Goal: Task Accomplishment & Management: Use online tool/utility

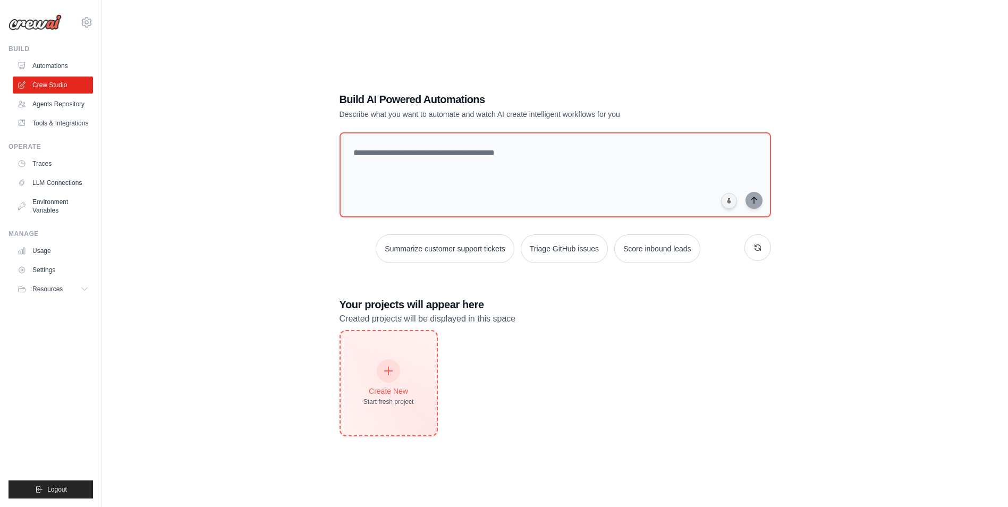
click at [391, 372] on icon at bounding box center [388, 371] width 12 height 12
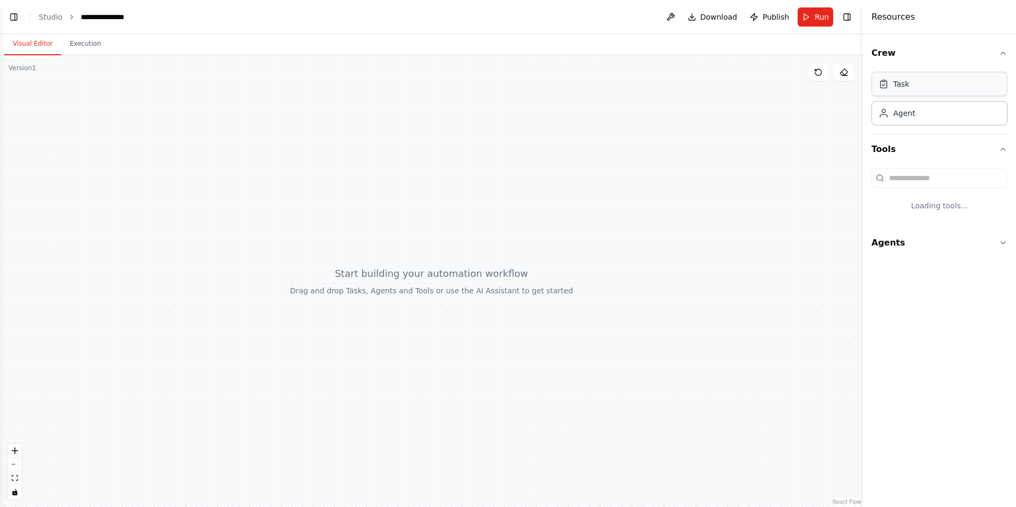
click at [904, 93] on div "Task" at bounding box center [939, 84] width 136 height 24
click at [885, 93] on div "Task" at bounding box center [939, 84] width 136 height 24
click at [886, 55] on button "Crew" at bounding box center [939, 53] width 136 height 30
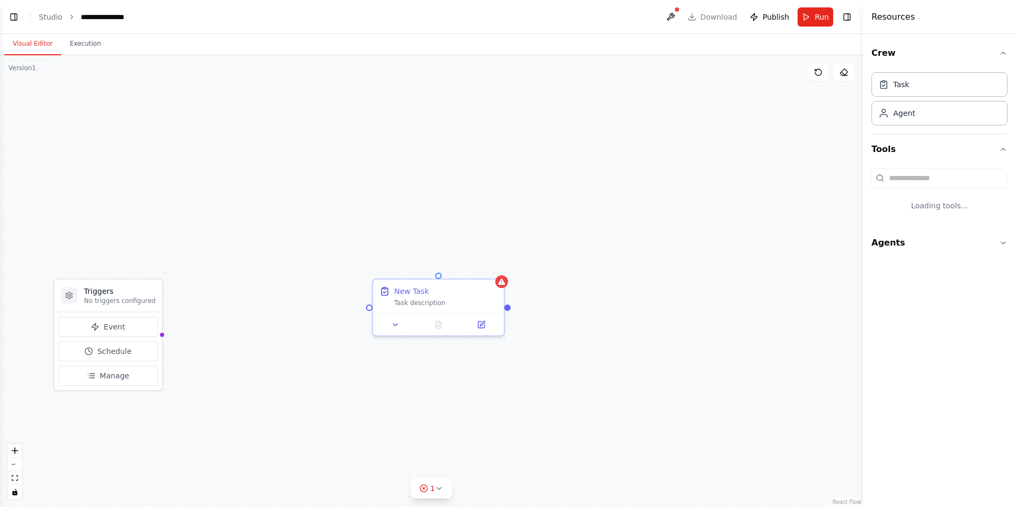
click at [914, 129] on div "Task Agent" at bounding box center [939, 101] width 136 height 66
click at [909, 125] on div "Task Agent" at bounding box center [939, 96] width 136 height 57
click at [888, 150] on button "Tools" at bounding box center [939, 149] width 136 height 30
click at [892, 241] on button "Agents" at bounding box center [939, 243] width 136 height 30
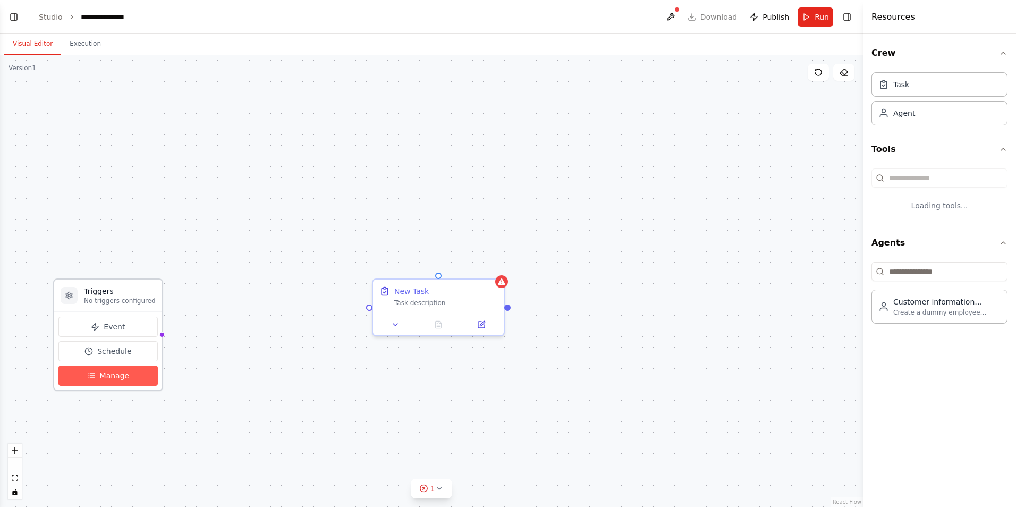
click at [118, 378] on span "Manage" at bounding box center [115, 375] width 30 height 11
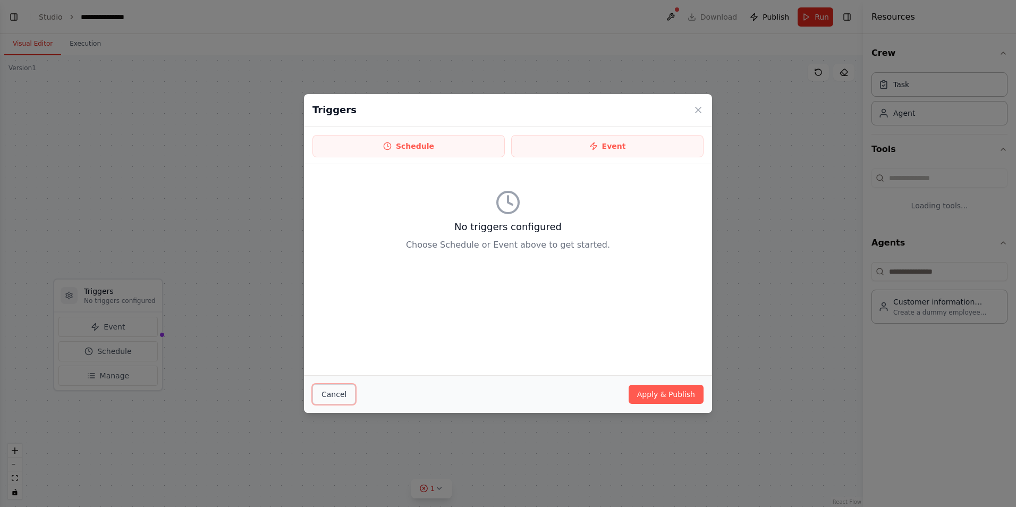
click at [329, 398] on button "Cancel" at bounding box center [333, 394] width 43 height 20
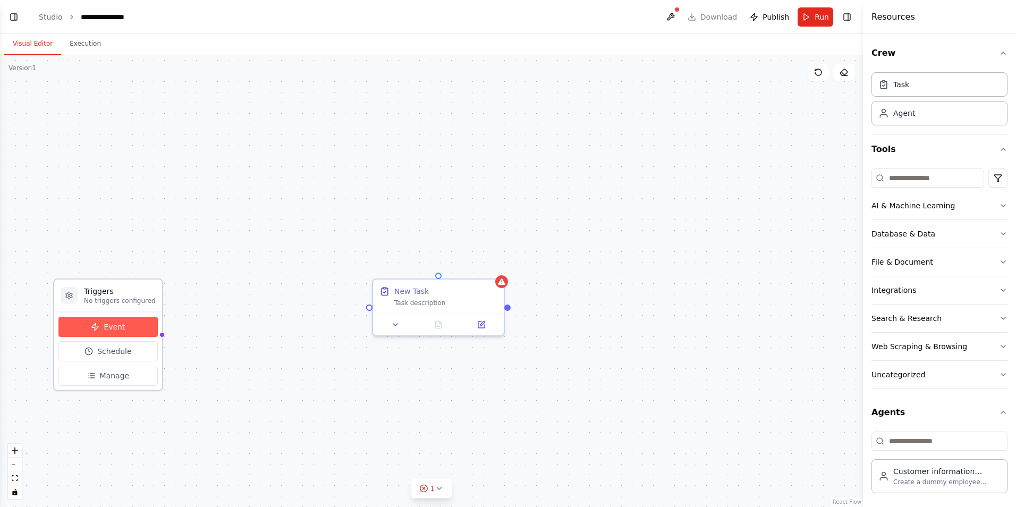
click at [110, 333] on button "Event" at bounding box center [107, 327] width 99 height 20
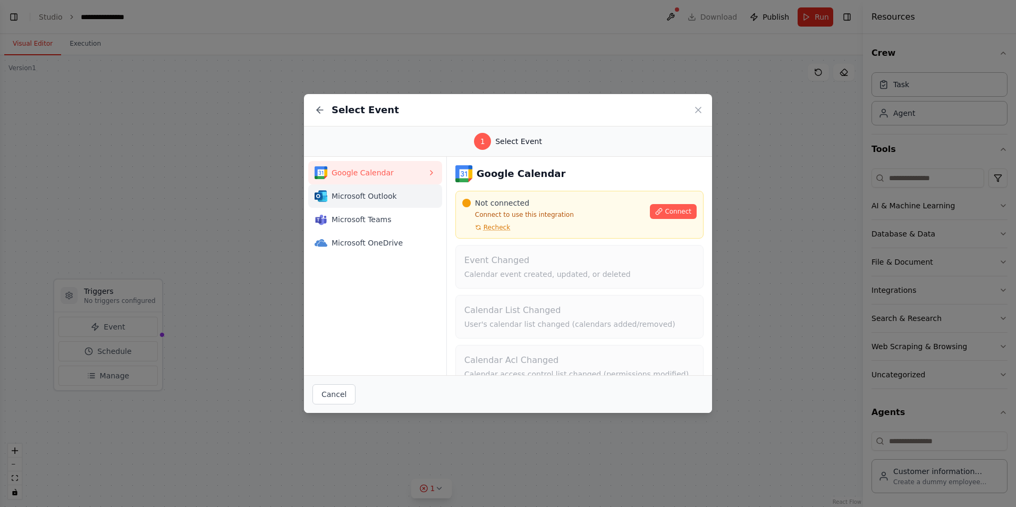
click at [360, 203] on button "Microsoft Outlook" at bounding box center [375, 195] width 134 height 23
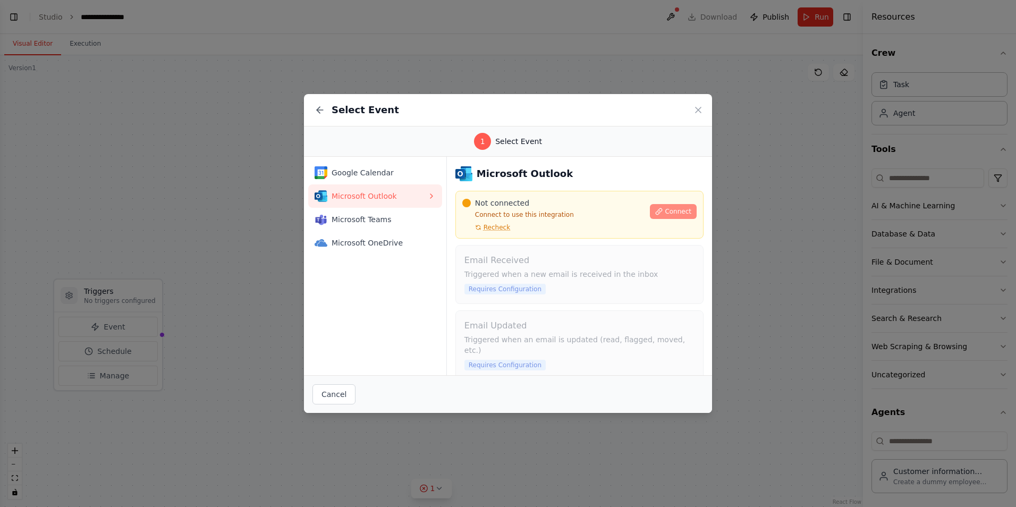
click at [671, 211] on span "Connect" at bounding box center [677, 211] width 27 height 8
click at [366, 214] on div "Microsoft Teams" at bounding box center [370, 219] width 113 height 13
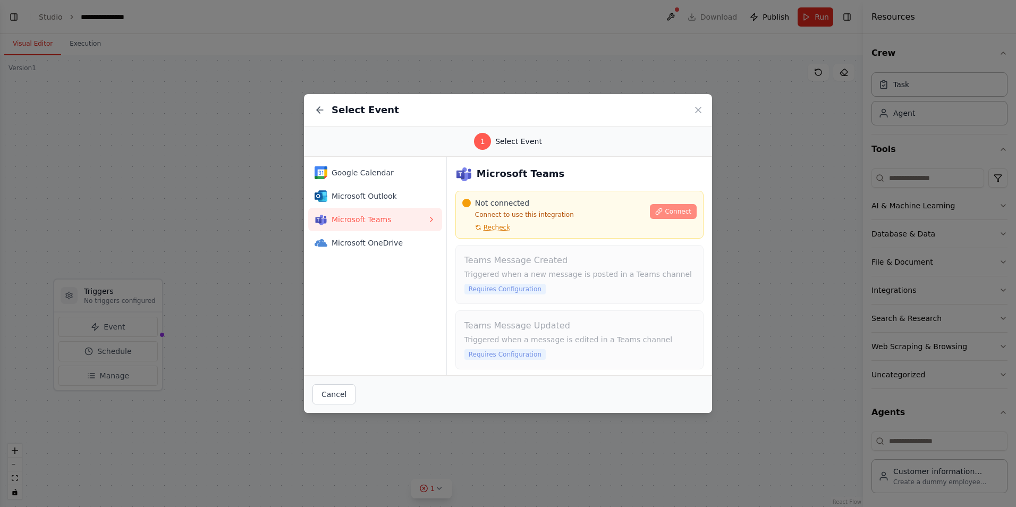
click at [676, 211] on span "Connect" at bounding box center [677, 211] width 27 height 8
click at [358, 243] on span "Microsoft OneDrive" at bounding box center [379, 242] width 96 height 11
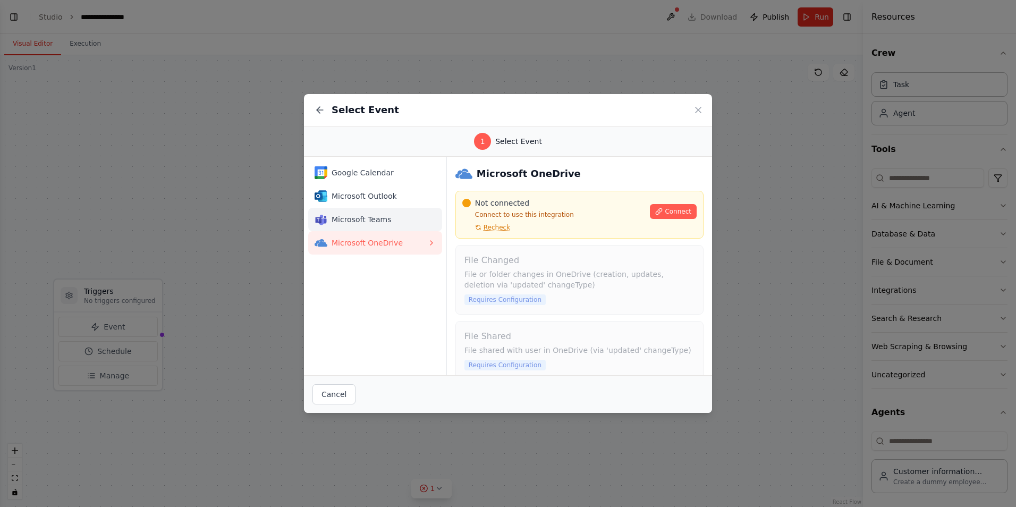
click at [358, 215] on span "Microsoft Teams" at bounding box center [379, 219] width 96 height 11
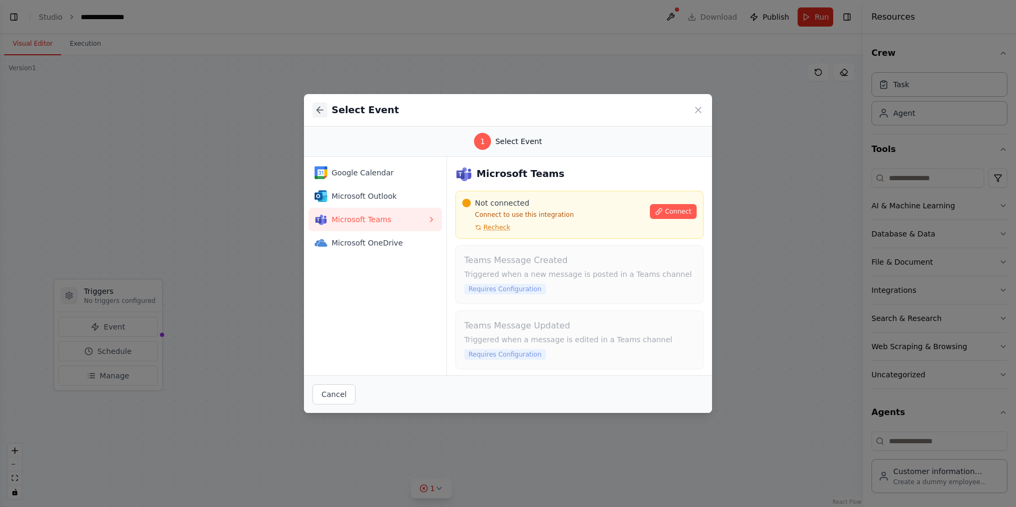
click at [316, 107] on icon at bounding box center [319, 110] width 11 height 11
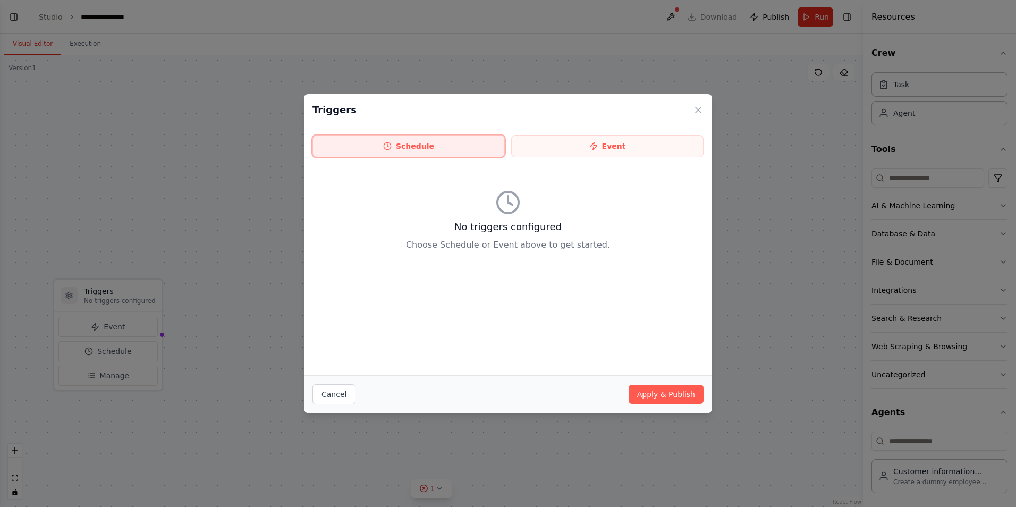
click at [453, 147] on button "Schedule" at bounding box center [408, 146] width 192 height 22
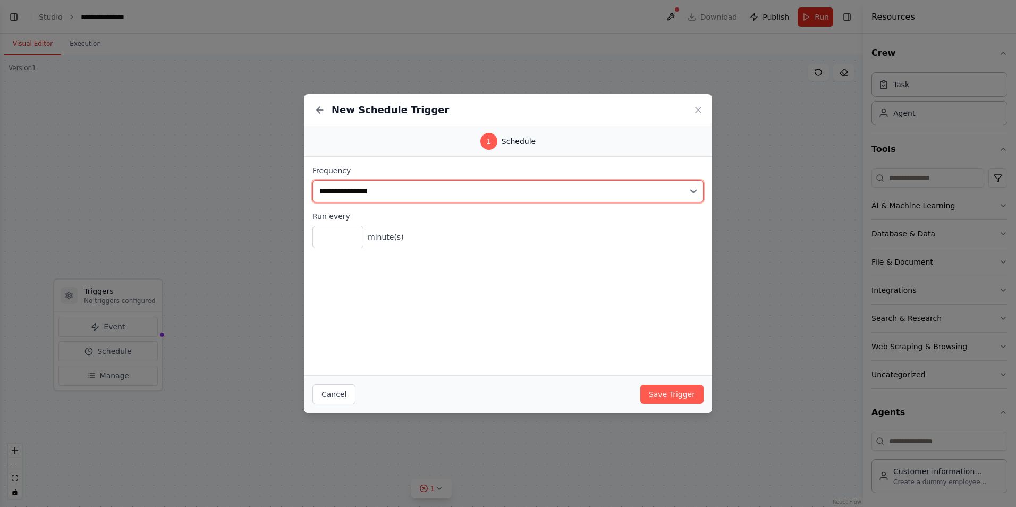
click at [425, 186] on select "**********" at bounding box center [507, 191] width 391 height 22
select select "*****"
click at [312, 180] on select "**********" at bounding box center [507, 191] width 391 height 22
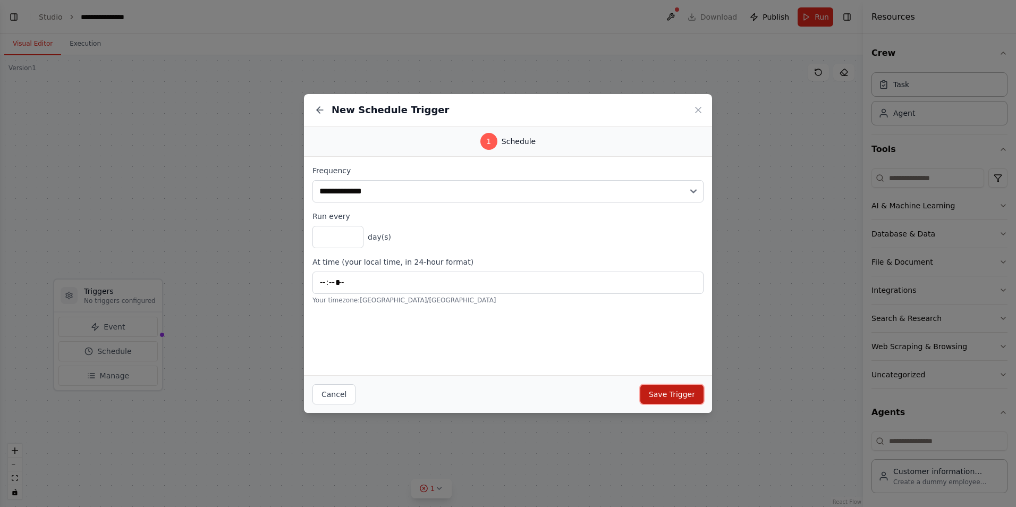
click at [671, 395] on button "Save Trigger" at bounding box center [671, 394] width 63 height 19
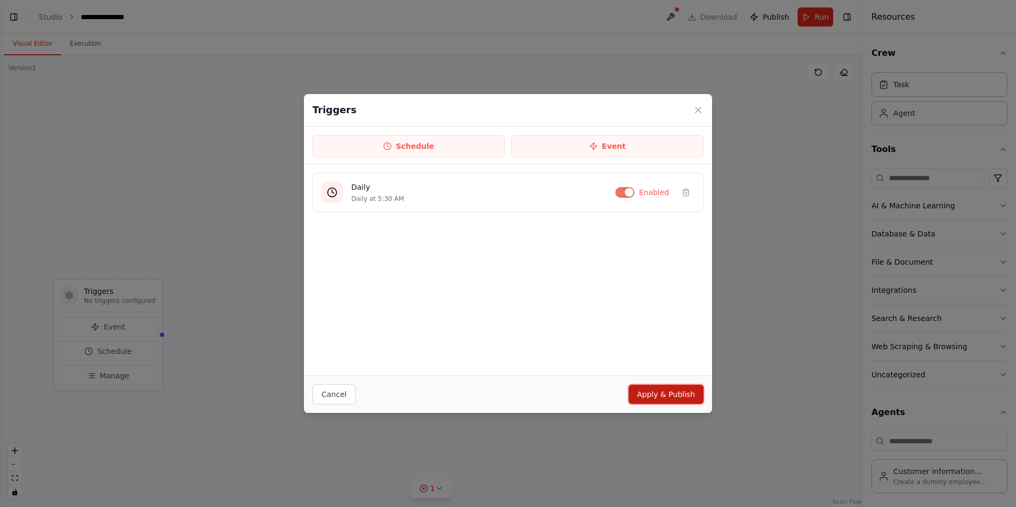
click at [670, 394] on button "Apply & Publish" at bounding box center [665, 394] width 75 height 19
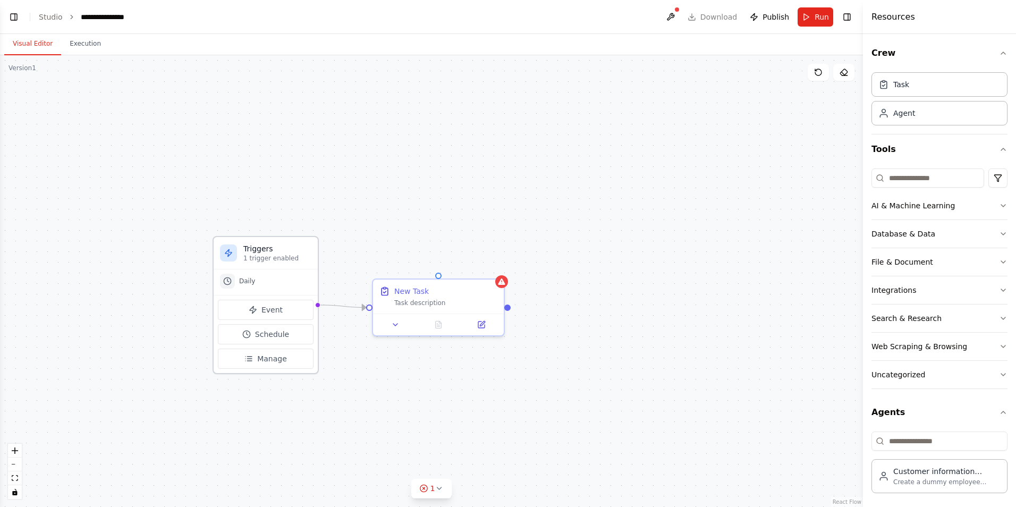
drag, startPoint x: 98, startPoint y: 314, endPoint x: 253, endPoint y: 269, distance: 161.9
click at [253, 269] on div "Daily" at bounding box center [266, 281] width 104 height 25
drag, startPoint x: 470, startPoint y: 306, endPoint x: 432, endPoint y: 299, distance: 38.3
click at [432, 299] on div "New Task Task description" at bounding box center [406, 284] width 131 height 34
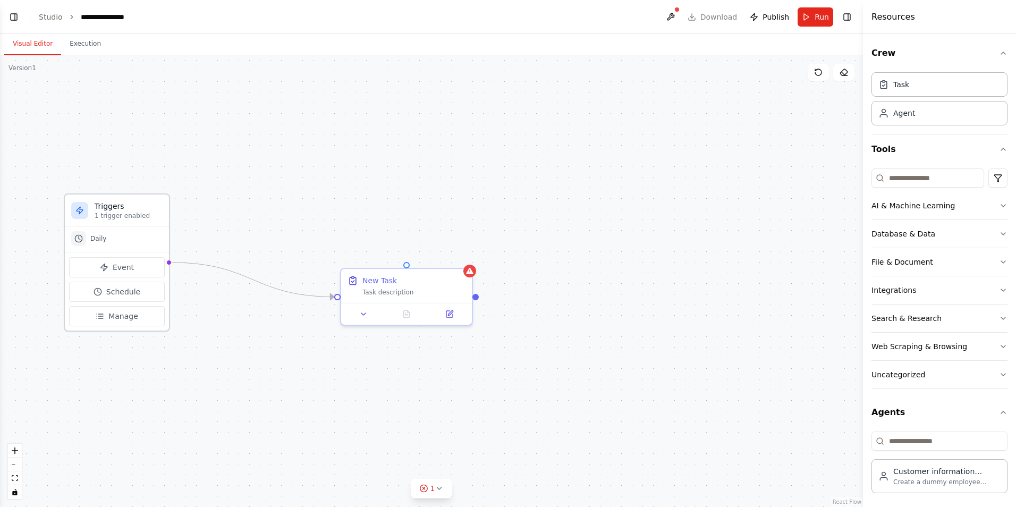
drag, startPoint x: 262, startPoint y: 265, endPoint x: 107, endPoint y: 219, distance: 162.3
click at [107, 219] on div "Triggers 1 trigger enabled" at bounding box center [117, 210] width 104 height 32
drag, startPoint x: 433, startPoint y: 295, endPoint x: 313, endPoint y: 261, distance: 124.9
click at [313, 261] on div "New Task Task description" at bounding box center [289, 252] width 131 height 34
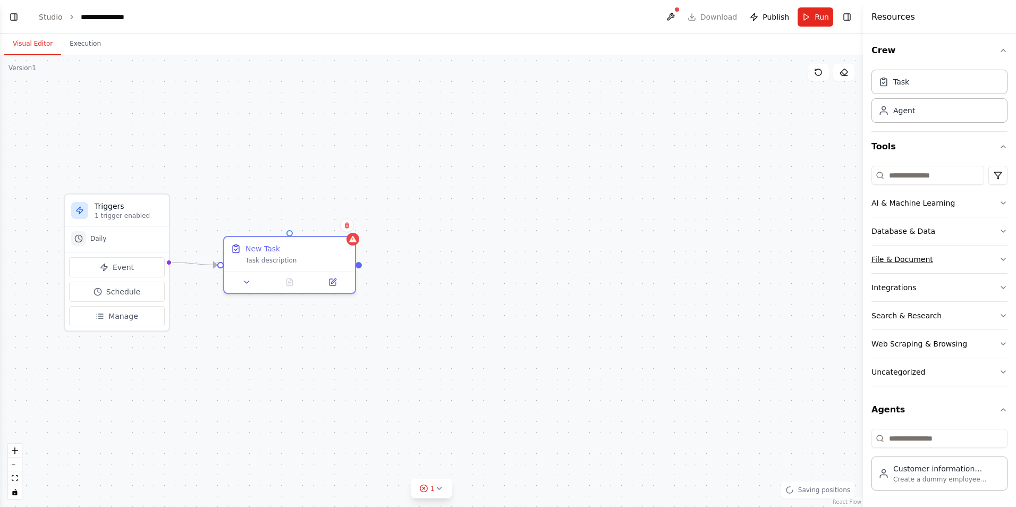
scroll to position [3, 0]
click at [901, 348] on div "Web Scraping & Browsing" at bounding box center [919, 343] width 96 height 11
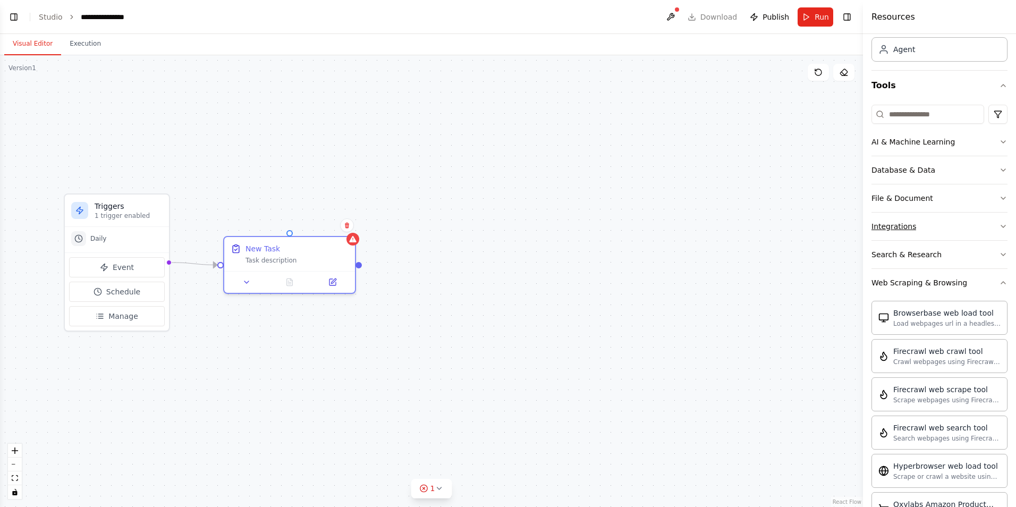
scroll to position [0, 0]
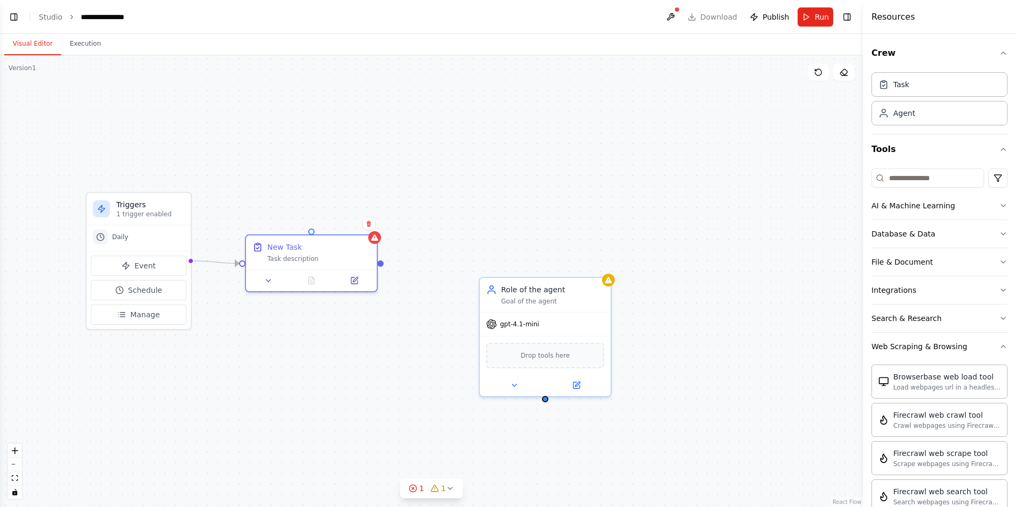
drag, startPoint x: 365, startPoint y: 274, endPoint x: 387, endPoint y: 272, distance: 21.8
click at [387, 272] on div "Triggers 1 trigger enabled Daily Event Schedule Manage New Task Task descriptio…" at bounding box center [431, 280] width 863 height 451
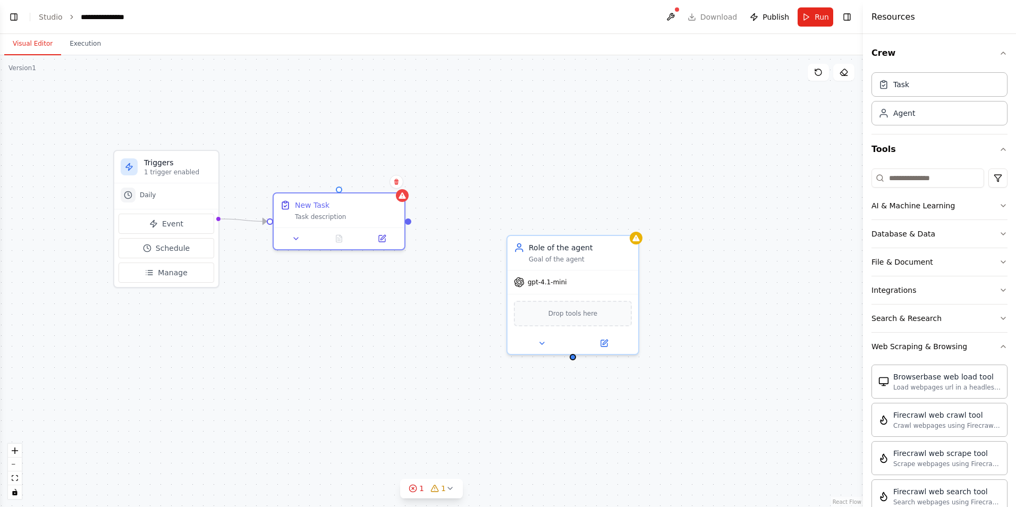
drag, startPoint x: 549, startPoint y: 418, endPoint x: 577, endPoint y: 377, distance: 50.1
click at [577, 377] on div "Triggers 1 trigger enabled Daily Event Schedule Manage New Task Task descriptio…" at bounding box center [431, 280] width 863 height 451
click at [594, 287] on div "gpt-4.1-mini" at bounding box center [573, 280] width 131 height 23
click at [632, 224] on icon at bounding box center [630, 224] width 4 height 6
click at [605, 225] on button "Confirm" at bounding box center [601, 223] width 38 height 13
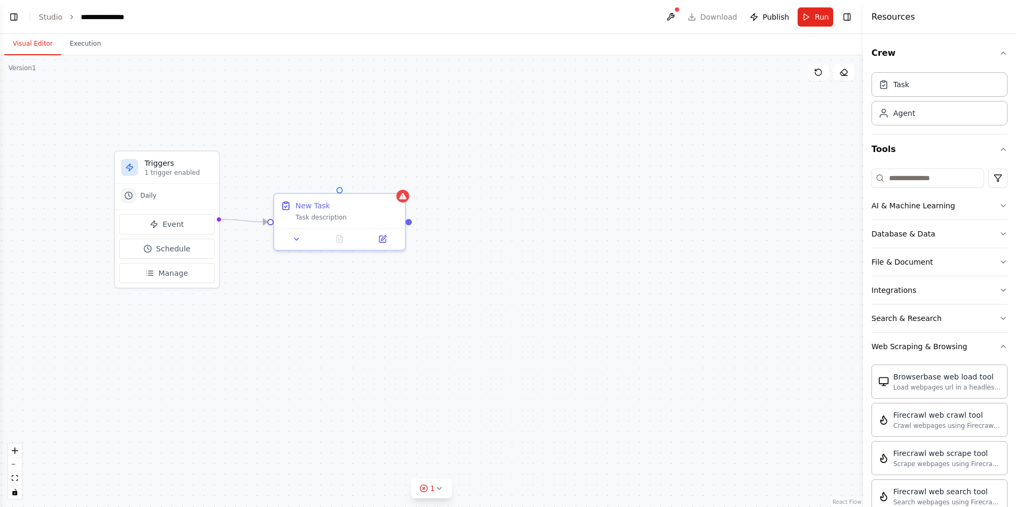
click at [918, 125] on div "Task Agent" at bounding box center [939, 101] width 136 height 66
click at [392, 325] on div at bounding box center [392, 332] width 131 height 21
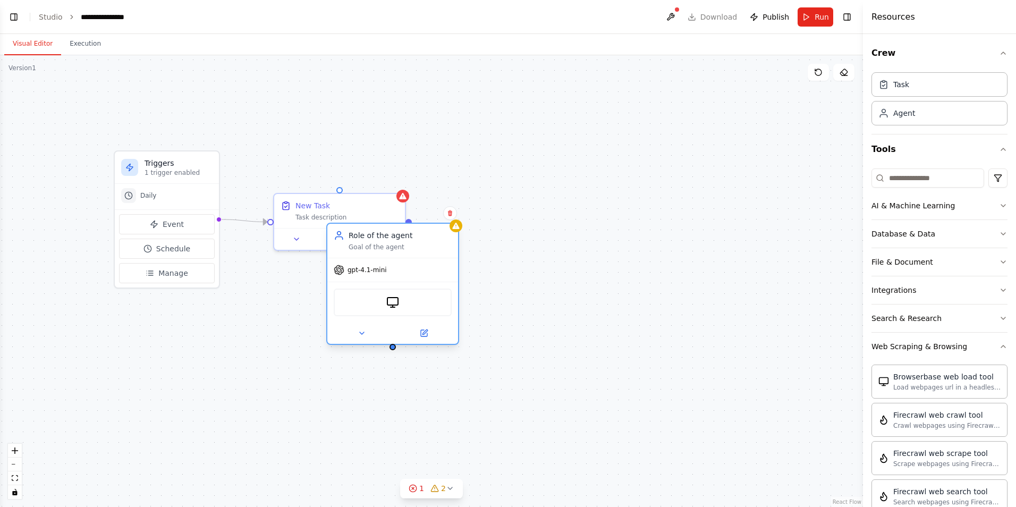
click at [392, 325] on div at bounding box center [392, 332] width 131 height 21
click at [361, 337] on icon at bounding box center [361, 333] width 8 height 8
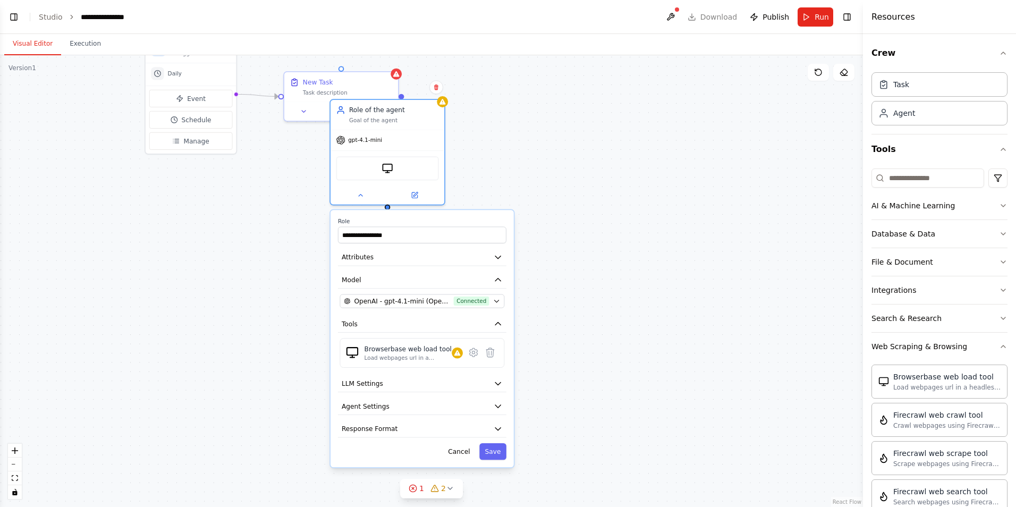
drag, startPoint x: 624, startPoint y: 421, endPoint x: 608, endPoint y: 271, distance: 150.7
click at [608, 271] on div "**********" at bounding box center [431, 280] width 863 height 451
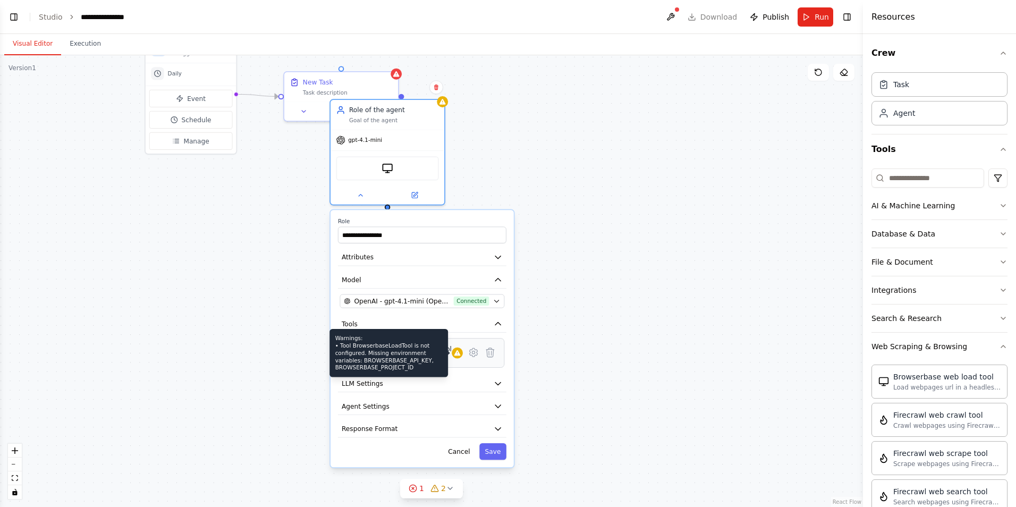
click at [454, 357] on div at bounding box center [456, 352] width 11 height 11
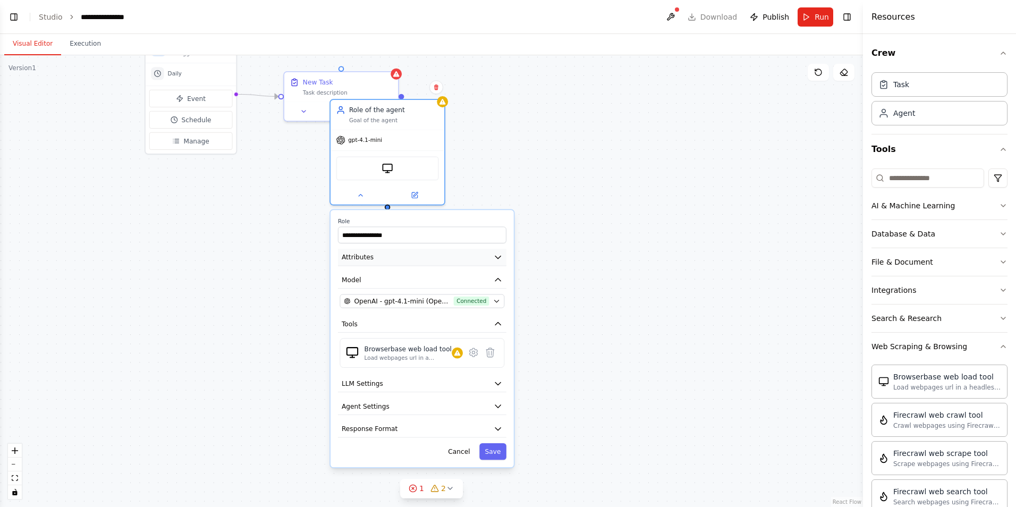
click at [423, 259] on button "Attributes" at bounding box center [422, 257] width 168 height 17
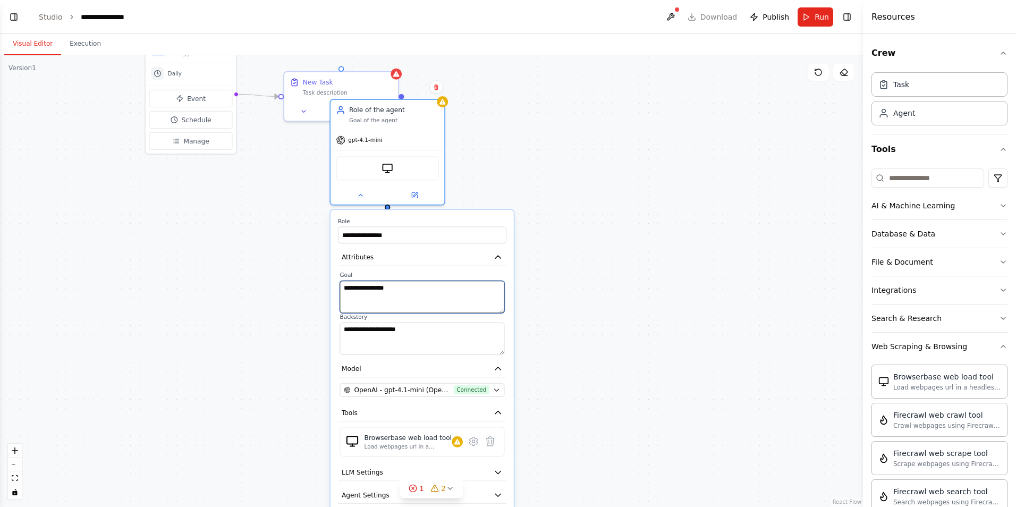
click at [445, 304] on textarea "**********" at bounding box center [421, 296] width 165 height 32
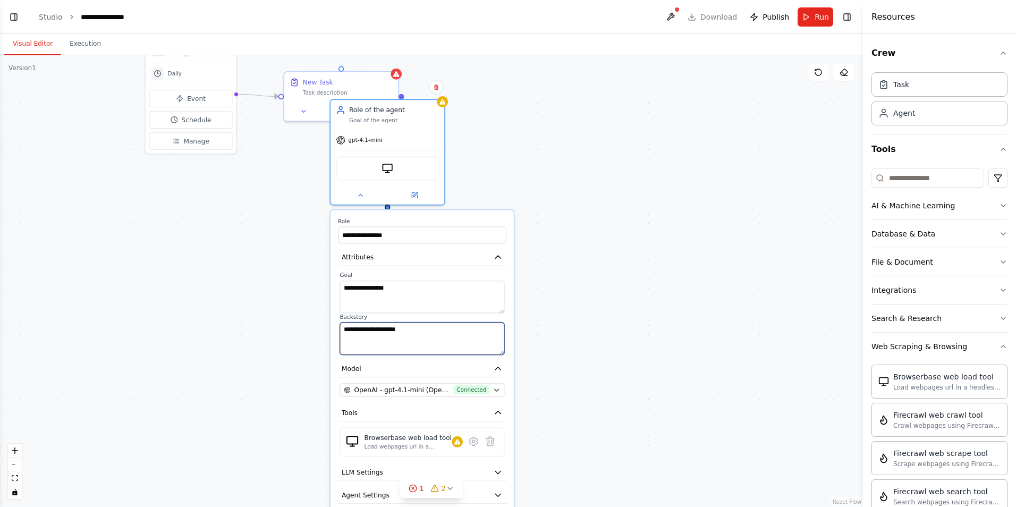
click at [450, 345] on textarea "**********" at bounding box center [421, 338] width 165 height 32
click at [489, 395] on button "OpenAI - gpt-4.1-mini (OpenAI Connection) Connected" at bounding box center [421, 390] width 165 height 14
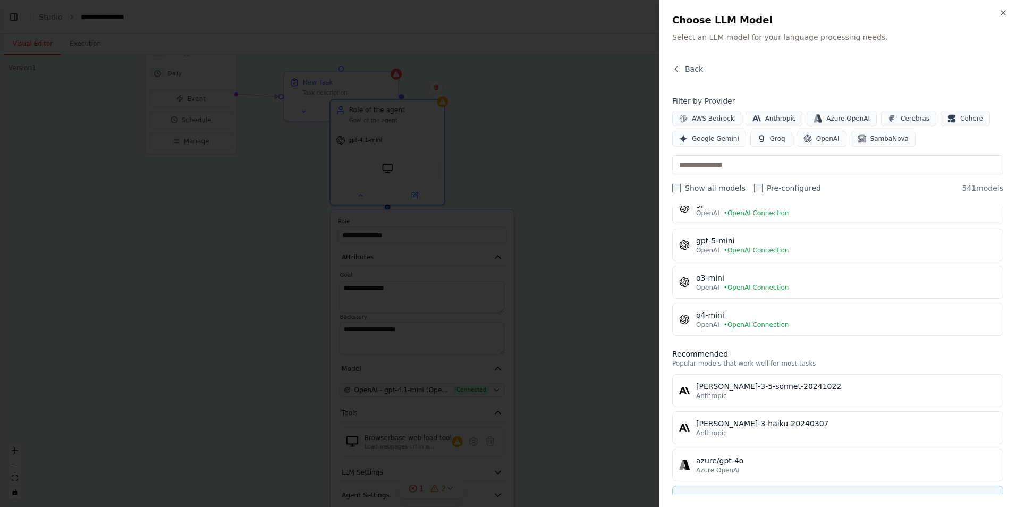
scroll to position [212, 0]
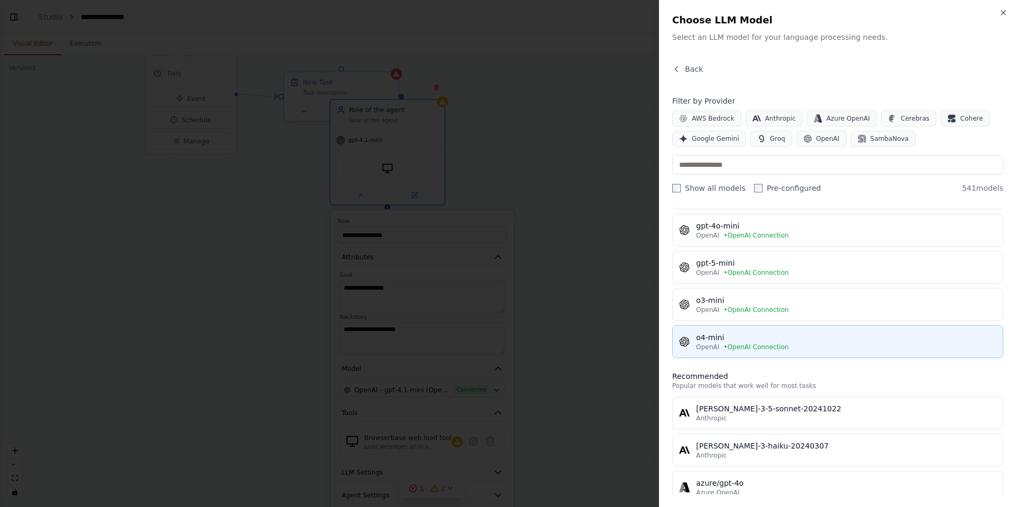
click at [765, 347] on span "• OpenAI Connection" at bounding box center [755, 347] width 65 height 8
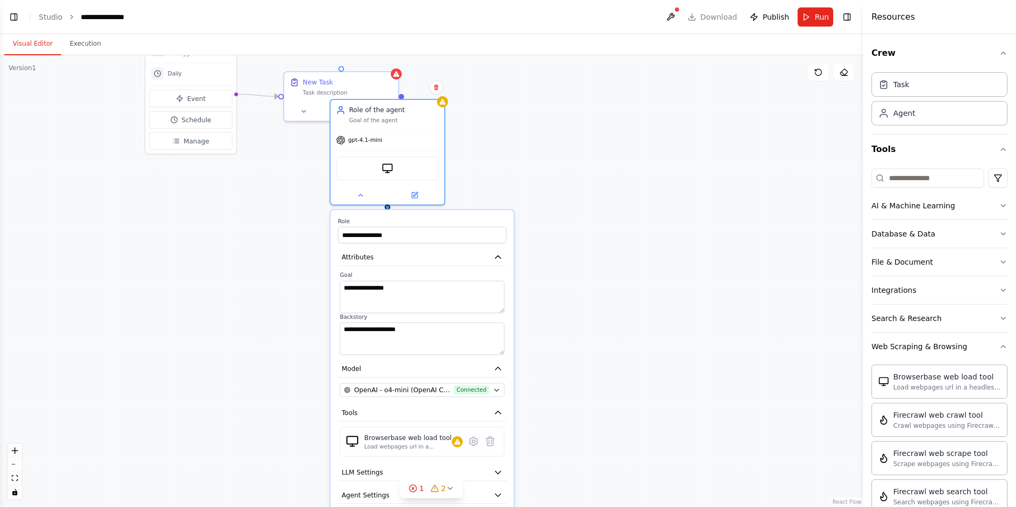
click at [653, 393] on div "**********" at bounding box center [431, 280] width 863 height 451
click at [370, 195] on button at bounding box center [360, 193] width 52 height 11
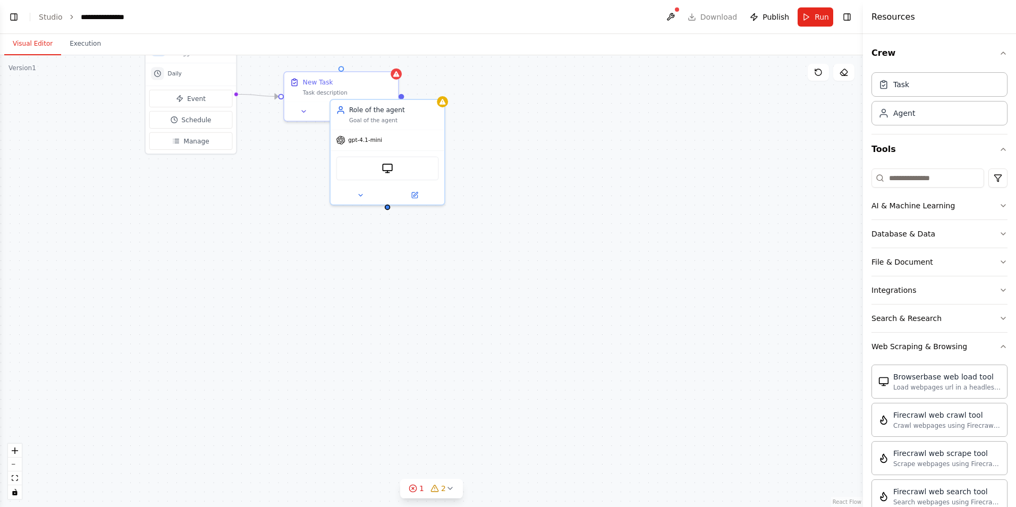
click at [577, 217] on div "Triggers 1 trigger enabled Daily Event Schedule Manage New Task Task descriptio…" at bounding box center [431, 280] width 863 height 451
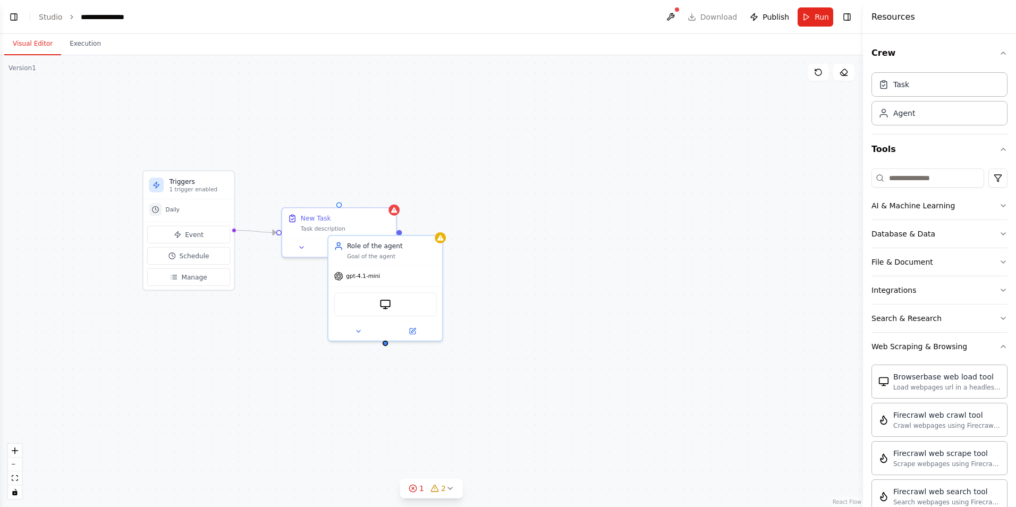
drag, startPoint x: 558, startPoint y: 210, endPoint x: 556, endPoint y: 346, distance: 136.0
click at [556, 346] on div "Triggers 1 trigger enabled Daily Event Schedule Manage New Task Task descriptio…" at bounding box center [431, 280] width 863 height 451
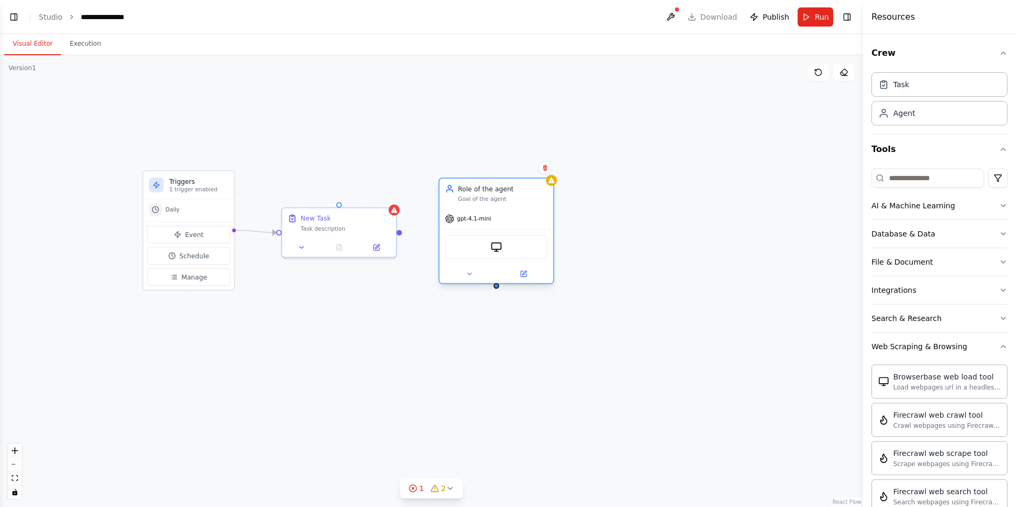
drag, startPoint x: 399, startPoint y: 308, endPoint x: 512, endPoint y: 251, distance: 126.1
click at [512, 251] on div "BrowserbaseLoadTool" at bounding box center [496, 247] width 103 height 24
drag, startPoint x: 400, startPoint y: 233, endPoint x: 457, endPoint y: 233, distance: 57.4
click at [455, 233] on div "Triggers 1 trigger enabled Daily Event Schedule Manage New Task Task descriptio…" at bounding box center [462, 246] width 751 height 393
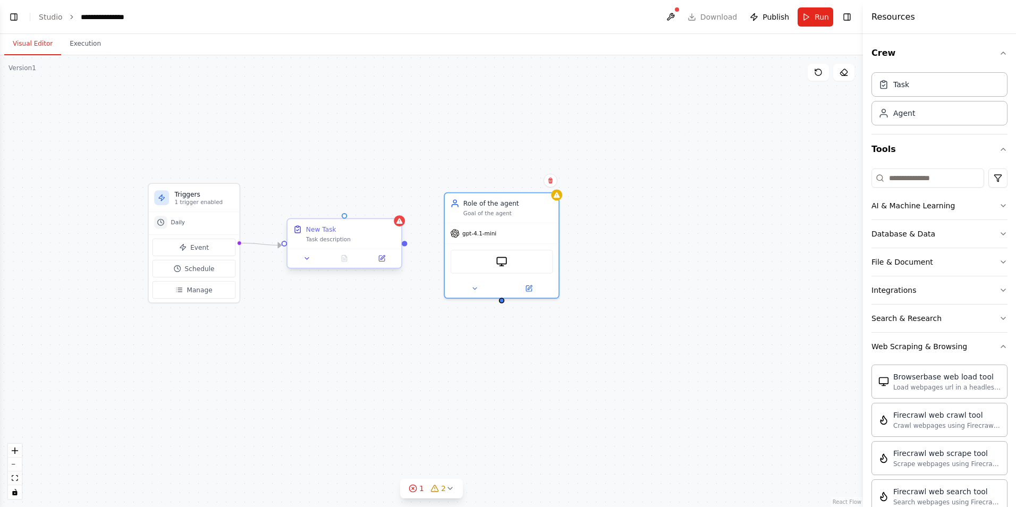
drag, startPoint x: 399, startPoint y: 234, endPoint x: 404, endPoint y: 246, distance: 13.1
click at [404, 246] on div "Triggers 1 trigger enabled Daily Event Schedule Manage New Task Task descriptio…" at bounding box center [431, 280] width 863 height 451
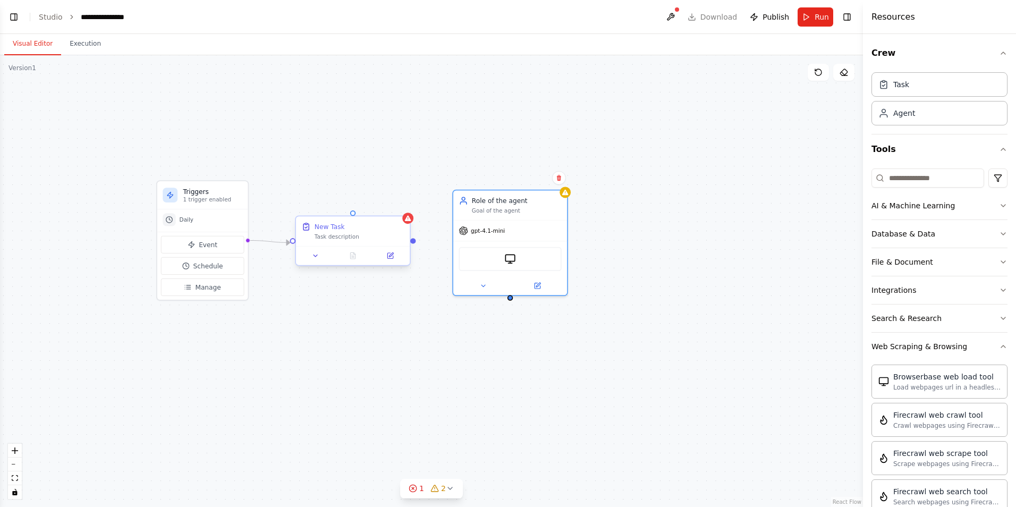
drag, startPoint x: 403, startPoint y: 246, endPoint x: 412, endPoint y: 244, distance: 9.3
click at [412, 244] on div "Triggers 1 trigger enabled Daily Event Schedule Manage New Task Task descriptio…" at bounding box center [431, 280] width 863 height 451
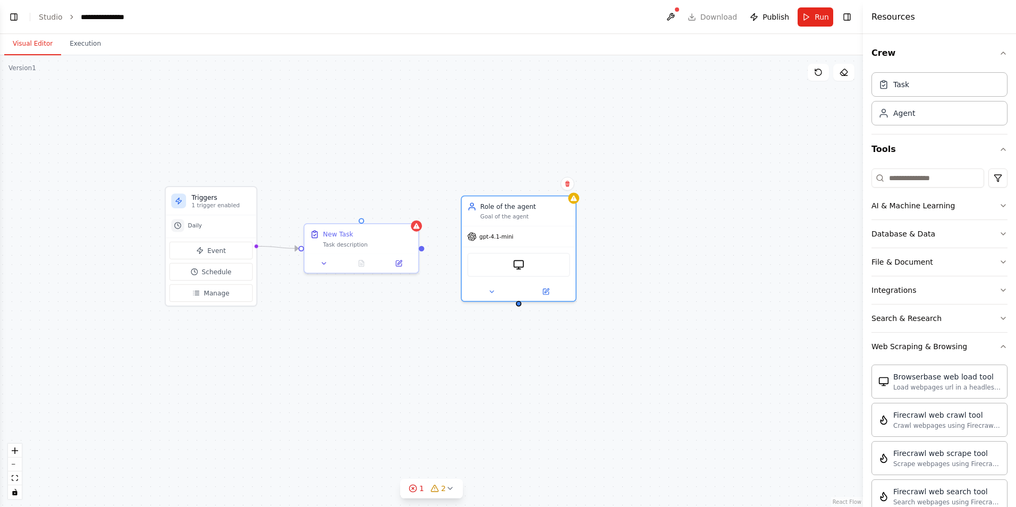
drag, startPoint x: 414, startPoint y: 245, endPoint x: 419, endPoint y: 256, distance: 12.4
click at [422, 251] on div "Triggers 1 trigger enabled Daily Event Schedule Manage New Task Task descriptio…" at bounding box center [431, 280] width 863 height 451
drag, startPoint x: 518, startPoint y: 300, endPoint x: 417, endPoint y: 252, distance: 111.9
click at [417, 252] on div "Triggers 1 trigger enabled Daily Event Schedule Manage New Task Task descriptio…" at bounding box center [484, 262] width 751 height 393
click at [485, 410] on div "Triggers 1 trigger enabled Daily Event Schedule Manage New Task Task descriptio…" at bounding box center [431, 280] width 863 height 451
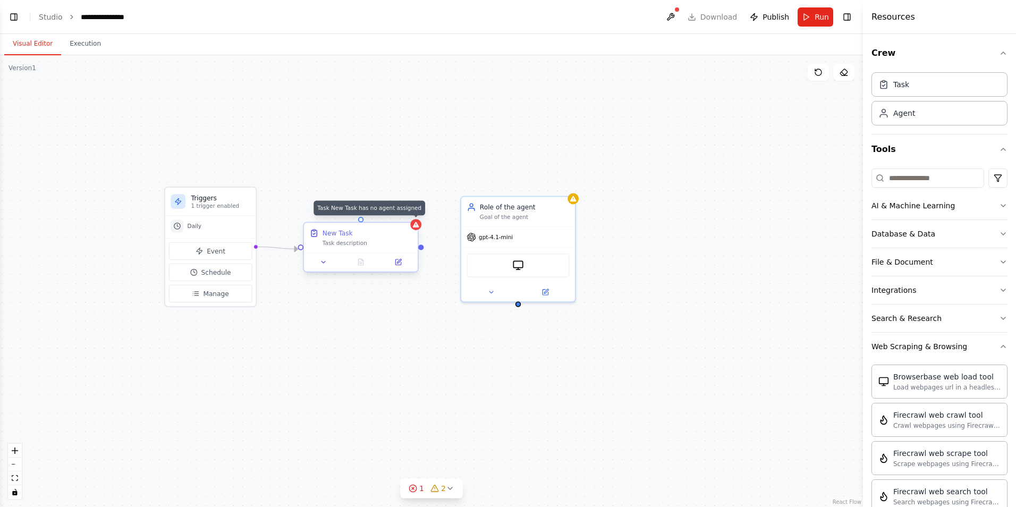
click at [415, 229] on div at bounding box center [415, 224] width 11 height 11
drag, startPoint x: 516, startPoint y: 303, endPoint x: 415, endPoint y: 255, distance: 111.9
click at [415, 255] on div "Triggers 1 trigger enabled Daily Event Schedule Manage New Task Task descriptio…" at bounding box center [484, 262] width 751 height 393
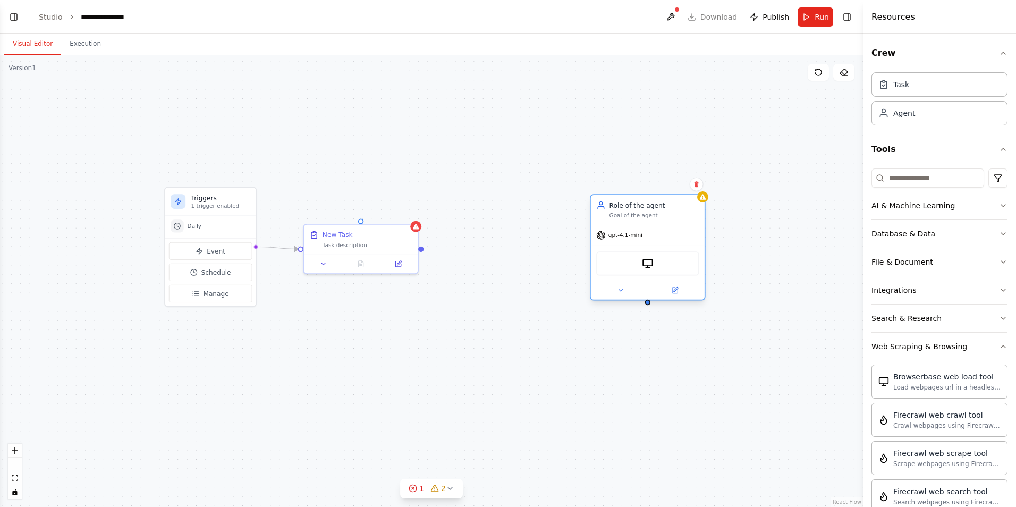
drag, startPoint x: 533, startPoint y: 225, endPoint x: 659, endPoint y: 223, distance: 126.4
click at [659, 223] on div "Role of the agent Goal of the agent gpt-4.1-mini BrowserbaseLoadTool" at bounding box center [648, 247] width 116 height 106
drag, startPoint x: 421, startPoint y: 249, endPoint x: 657, endPoint y: 305, distance: 242.3
click at [657, 305] on div "Triggers 1 trigger enabled Daily Event Schedule Manage New Task Task descriptio…" at bounding box center [431, 280] width 863 height 451
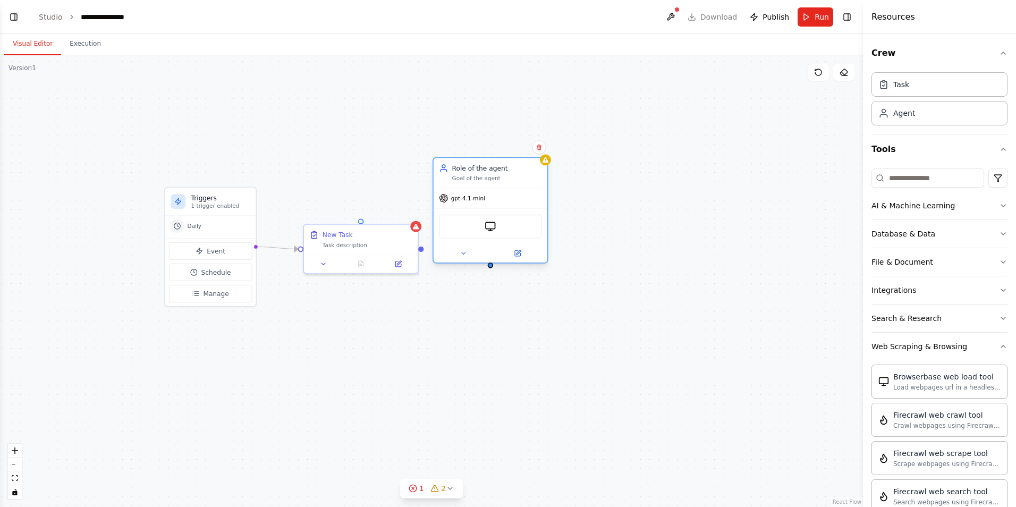
drag, startPoint x: 661, startPoint y: 233, endPoint x: 505, endPoint y: 195, distance: 160.1
click at [505, 195] on div "gpt-4.1-mini" at bounding box center [490, 198] width 114 height 20
click at [321, 266] on button at bounding box center [324, 262] width 32 height 11
click at [627, 321] on div "**********" at bounding box center [431, 280] width 863 height 451
